Goal: Find specific page/section: Find specific page/section

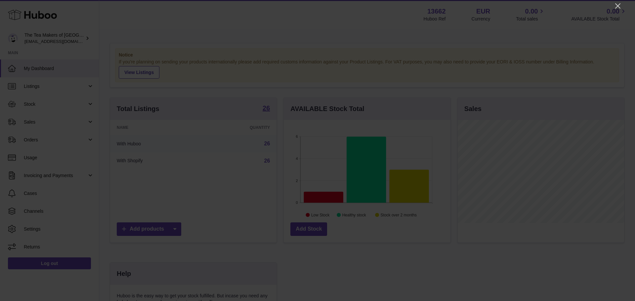
scroll to position [103, 167]
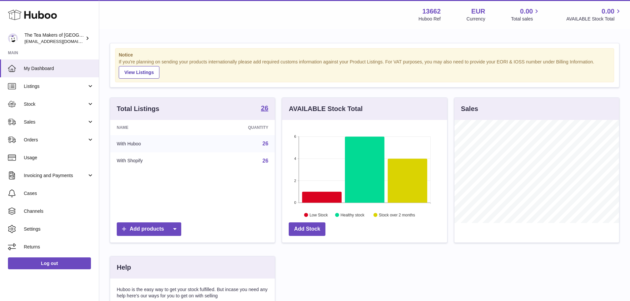
scroll to position [103, 167]
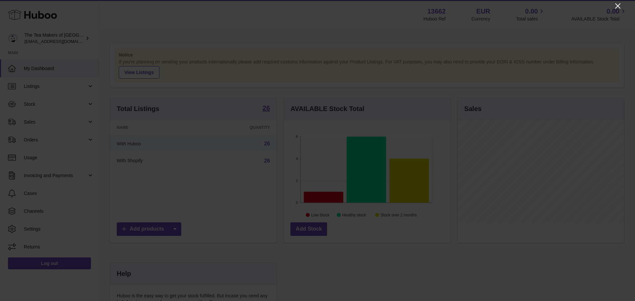
click at [620, 6] on icon "Close" at bounding box center [618, 6] width 8 height 8
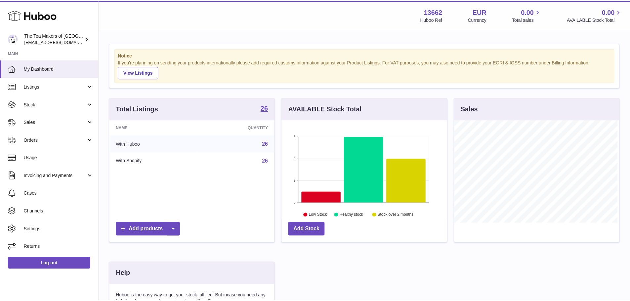
scroll to position [330829, 330768]
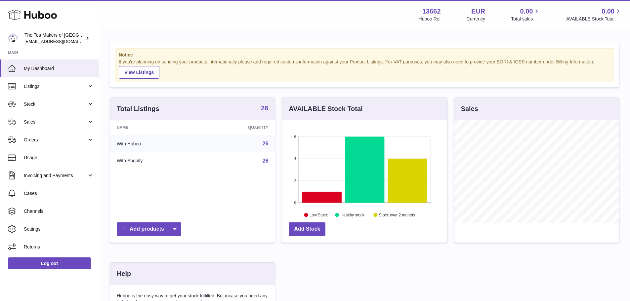
click at [266, 108] on strong "26" at bounding box center [264, 108] width 7 height 7
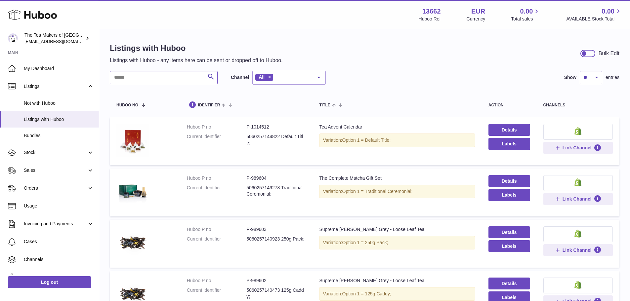
click at [140, 76] on input "text" at bounding box center [164, 77] width 108 height 13
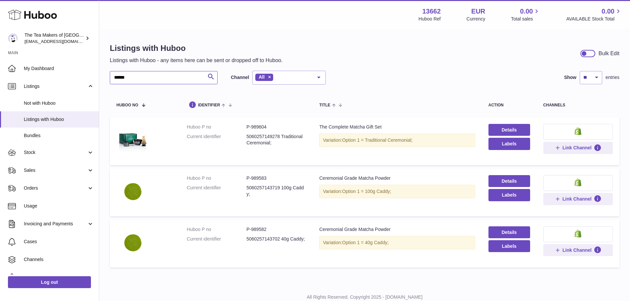
type input "******"
click at [263, 177] on dd "P-989583" at bounding box center [277, 178] width 60 height 6
copy dd "989583"
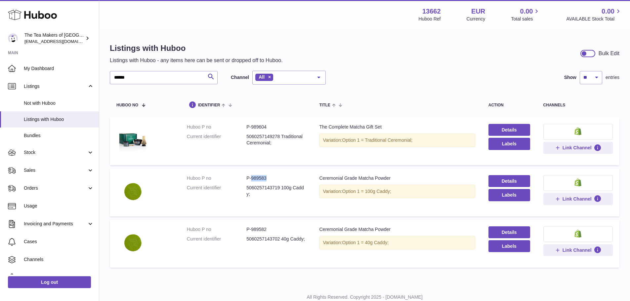
copy dd "989583"
click at [161, 79] on input "******" at bounding box center [164, 77] width 108 height 13
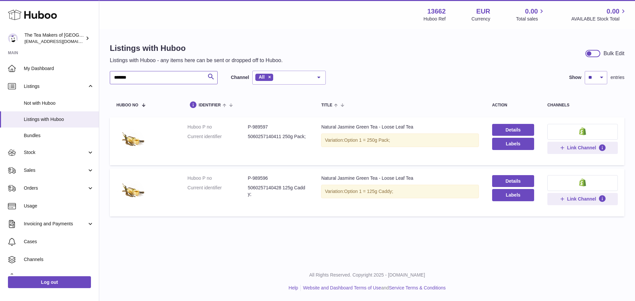
type input "*******"
click at [262, 178] on dd "P-989596" at bounding box center [278, 178] width 60 height 6
copy dd "989596"
drag, startPoint x: 139, startPoint y: 77, endPoint x: 0, endPoint y: 61, distance: 139.6
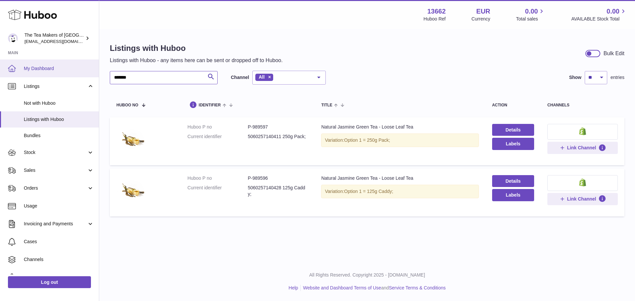
click at [0, 61] on div "Huboo The Tea Makers of London internalAdmin-13662@internal.huboo.com Main My D…" at bounding box center [317, 150] width 635 height 301
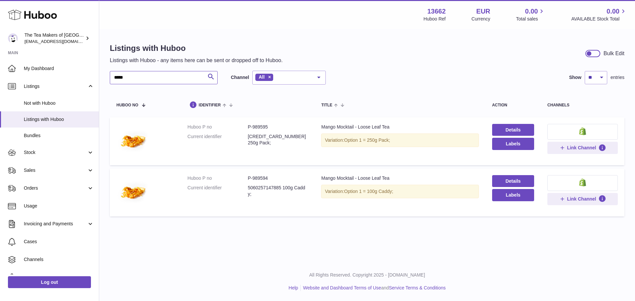
type input "*****"
click at [257, 178] on dd "P-989594" at bounding box center [278, 178] width 60 height 6
copy dd "989594"
drag, startPoint x: 145, startPoint y: 78, endPoint x: 6, endPoint y: 52, distance: 141.4
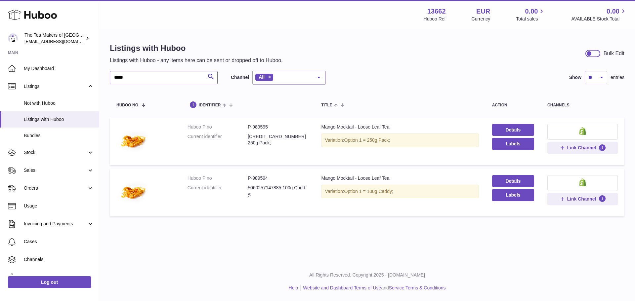
click at [6, 52] on div "Huboo The Tea Makers of London internalAdmin-13662@internal.huboo.com Main My D…" at bounding box center [317, 150] width 635 height 301
type input "****"
click at [255, 179] on dd "P-989584" at bounding box center [278, 178] width 60 height 6
copy dd "989584"
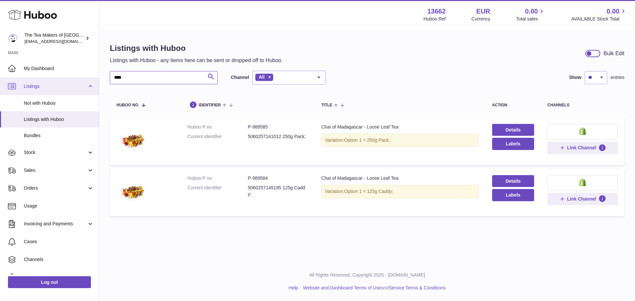
drag, startPoint x: 126, startPoint y: 82, endPoint x: 86, endPoint y: 77, distance: 39.9
click at [89, 78] on div "Huboo The Tea Makers of London internalAdmin-13662@internal.huboo.com Main My D…" at bounding box center [317, 150] width 635 height 301
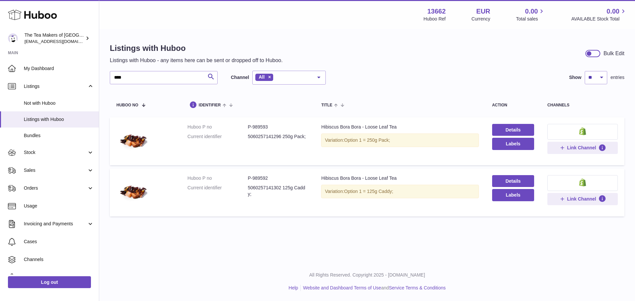
click at [253, 177] on dd "P-989592" at bounding box center [278, 178] width 60 height 6
copy dd "989592"
drag, startPoint x: 151, startPoint y: 80, endPoint x: 31, endPoint y: 78, distance: 120.1
click at [31, 78] on div "Huboo The Tea Makers of London internalAdmin-13662@internal.huboo.com Main My D…" at bounding box center [317, 150] width 635 height 301
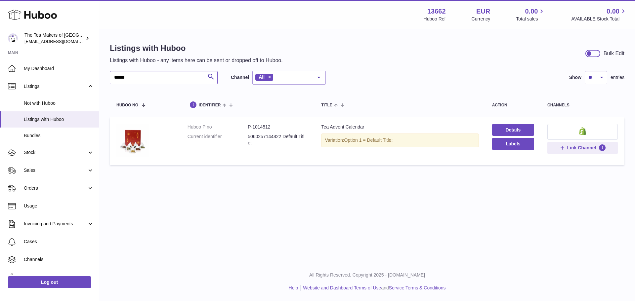
type input "******"
click at [261, 126] on dd "P-1014512" at bounding box center [278, 127] width 60 height 6
copy dd "1014512"
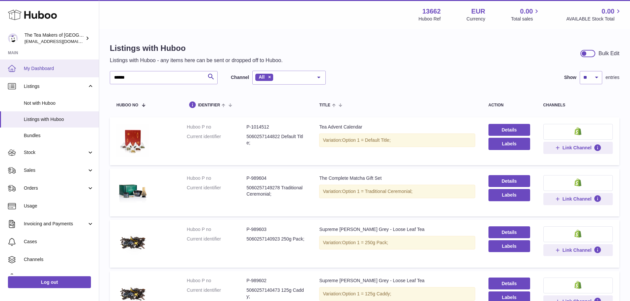
click at [38, 69] on span "My Dashboard" at bounding box center [59, 69] width 70 height 6
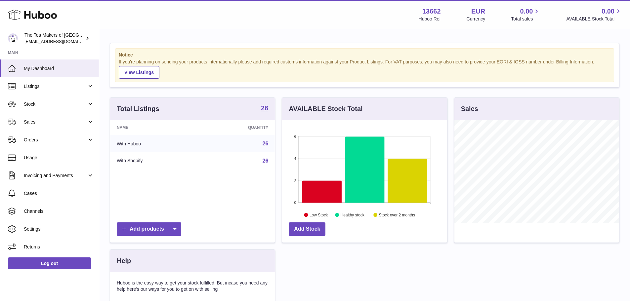
scroll to position [103, 165]
